Goal: Find specific page/section: Find specific page/section

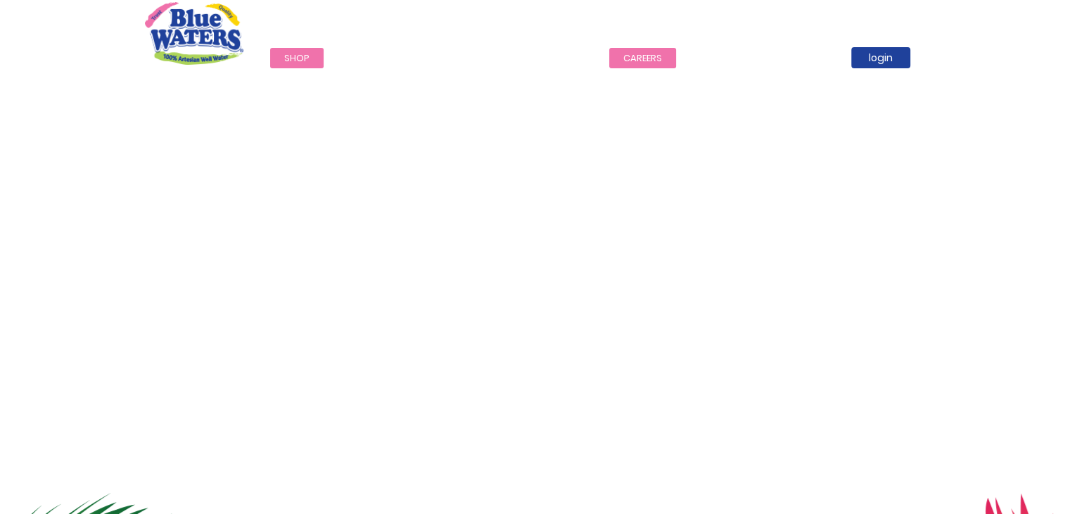
click at [633, 53] on link "careers" at bounding box center [642, 58] width 67 height 20
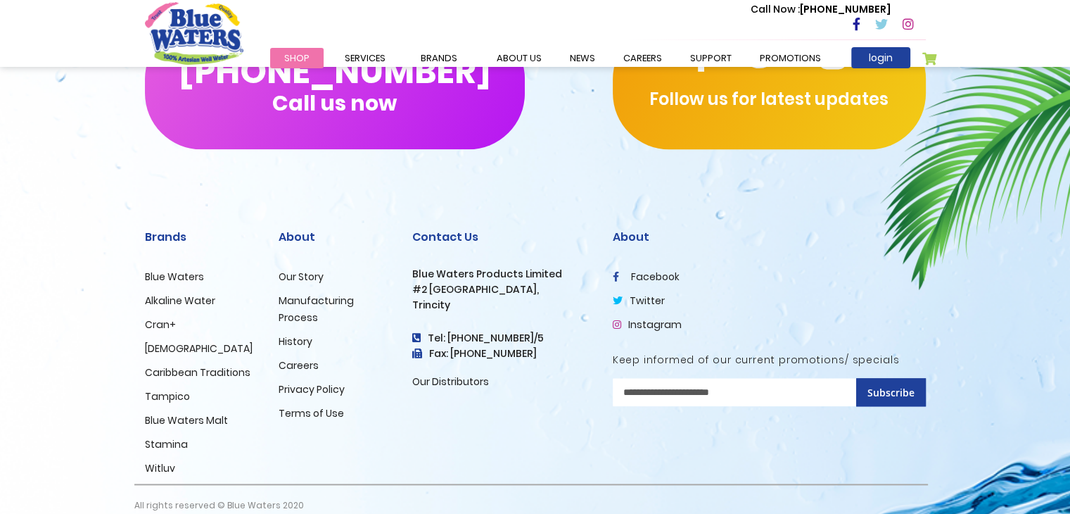
scroll to position [1435, 0]
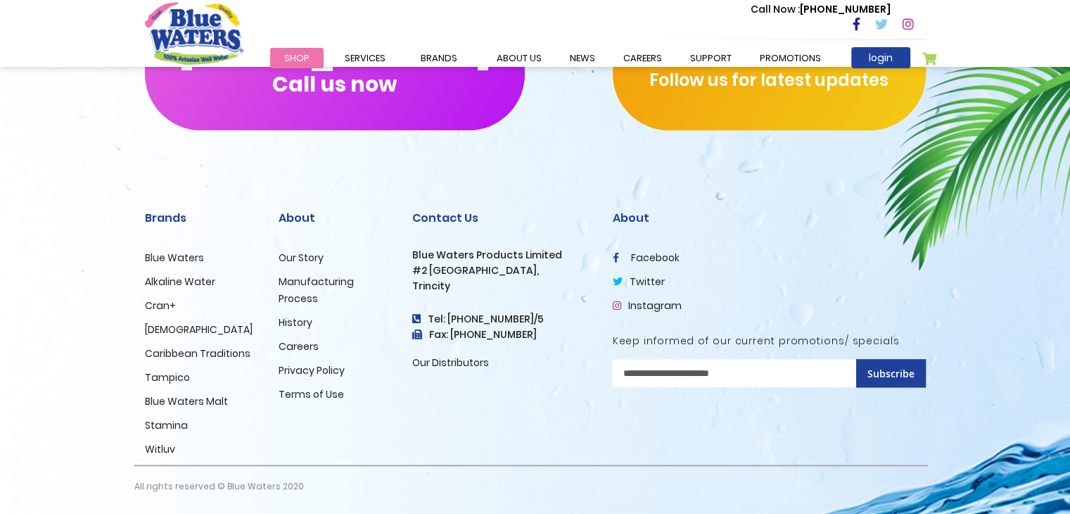
click at [306, 350] on link "Careers" at bounding box center [299, 346] width 40 height 14
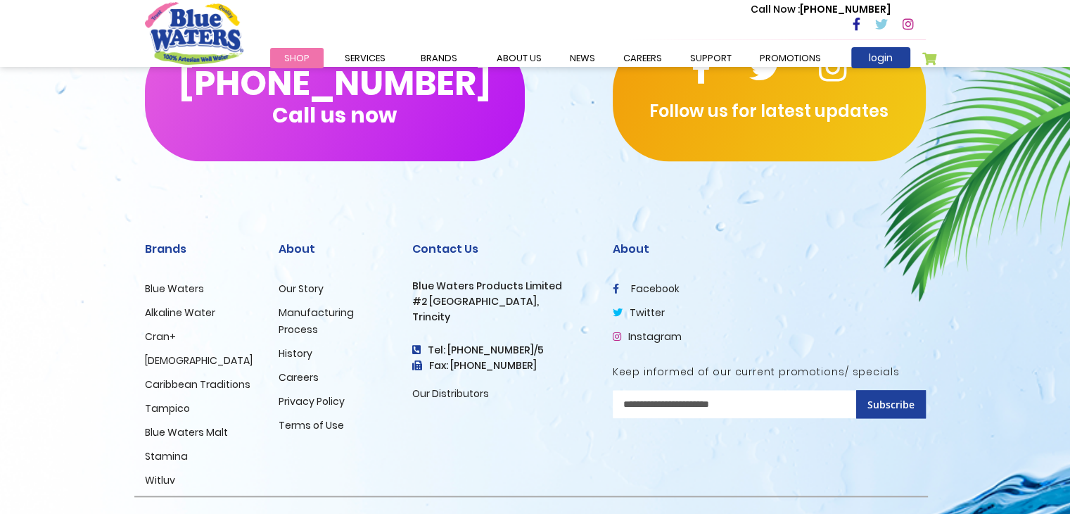
scroll to position [1435, 0]
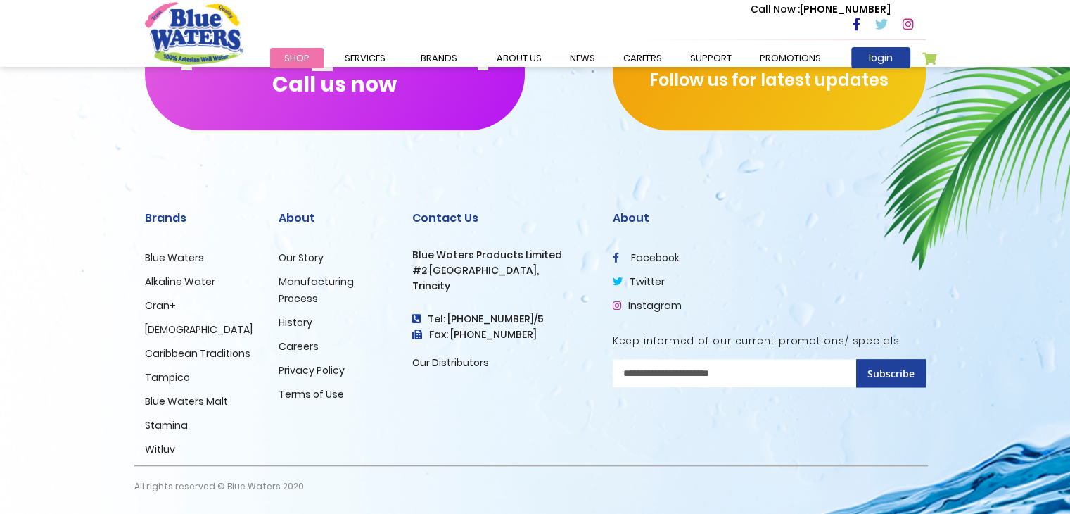
click at [296, 344] on link "Careers" at bounding box center [299, 346] width 40 height 14
